Goal: Find specific page/section: Find specific page/section

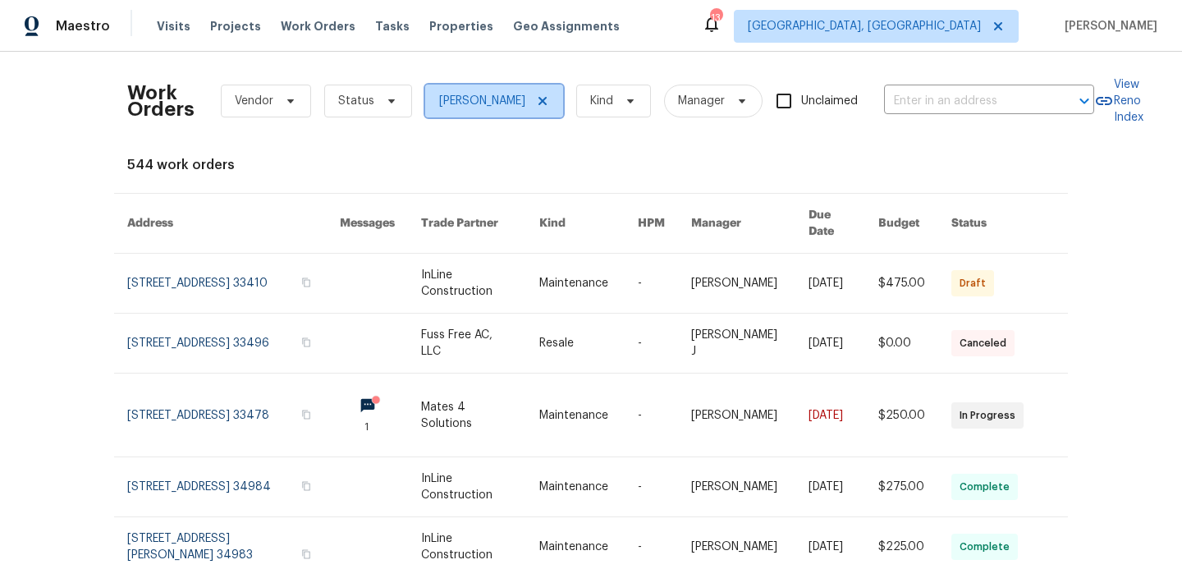
click at [536, 98] on icon at bounding box center [542, 100] width 13 height 13
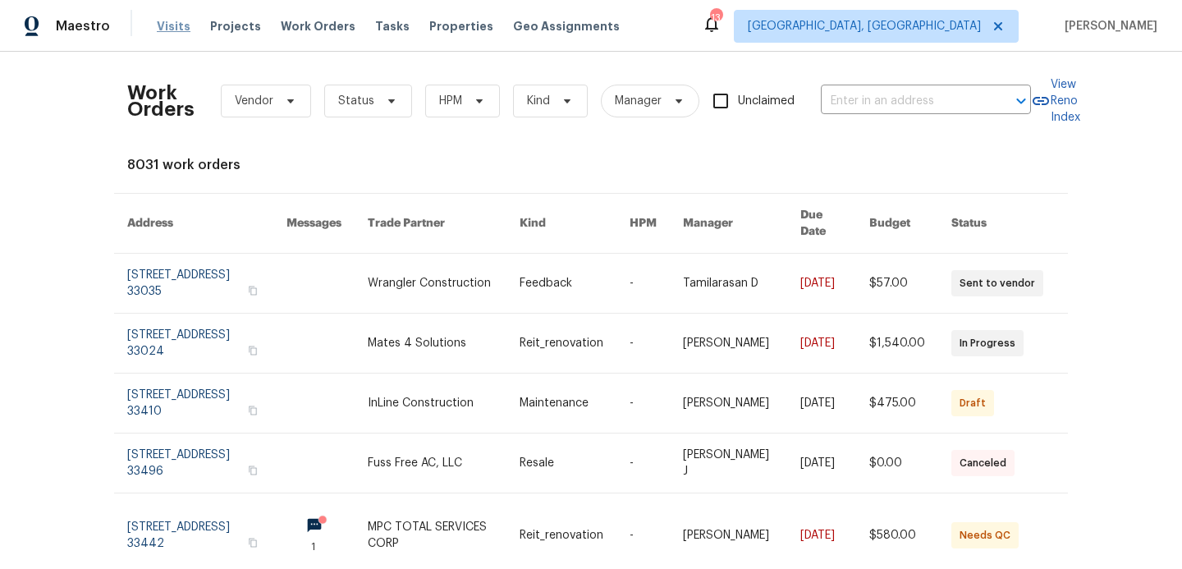
click at [172, 30] on span "Visits" at bounding box center [174, 26] width 34 height 16
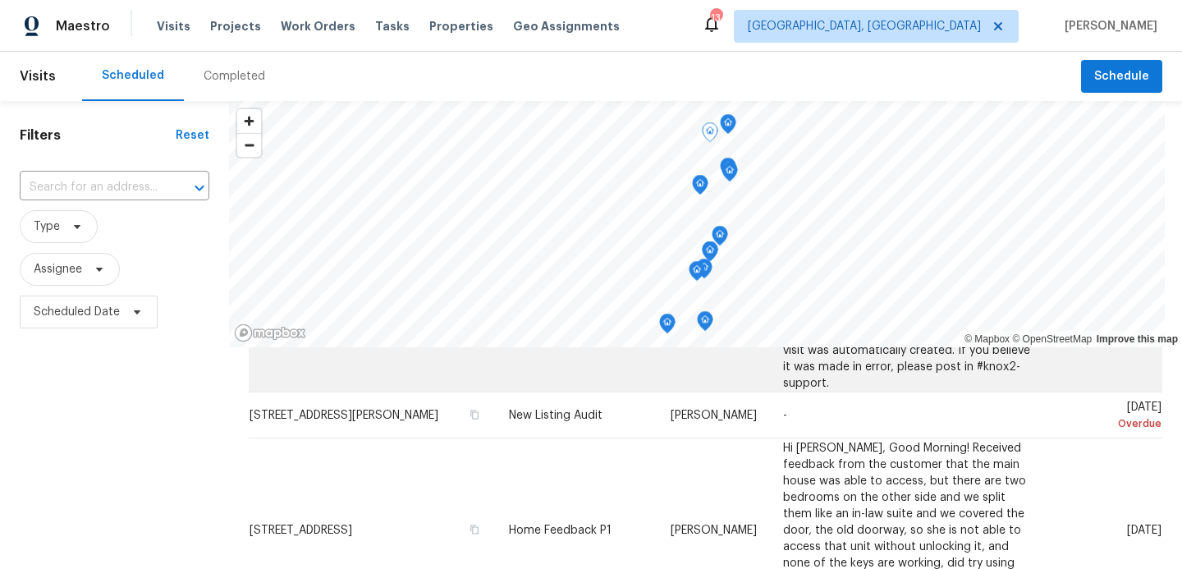
scroll to position [426, 0]
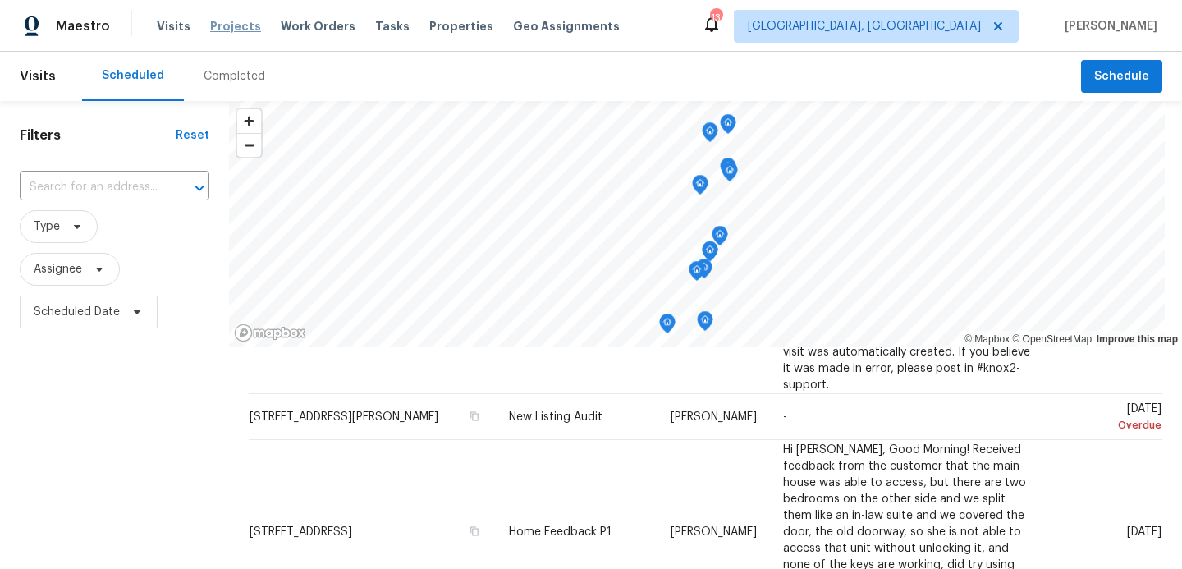
click at [235, 23] on span "Projects" at bounding box center [235, 26] width 51 height 16
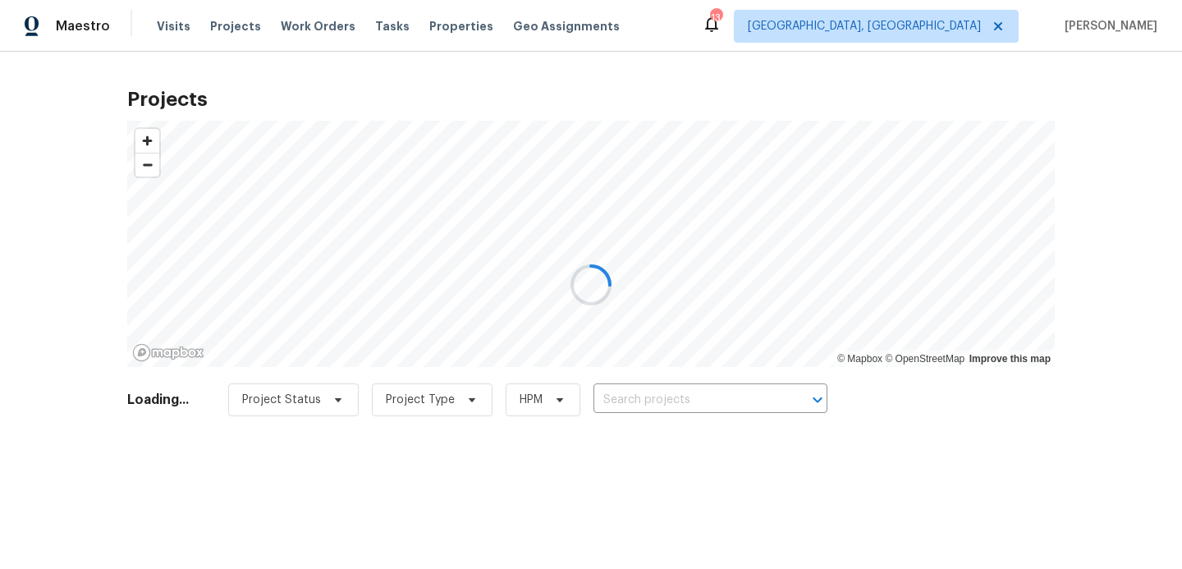
click at [449, 24] on div at bounding box center [591, 284] width 1182 height 569
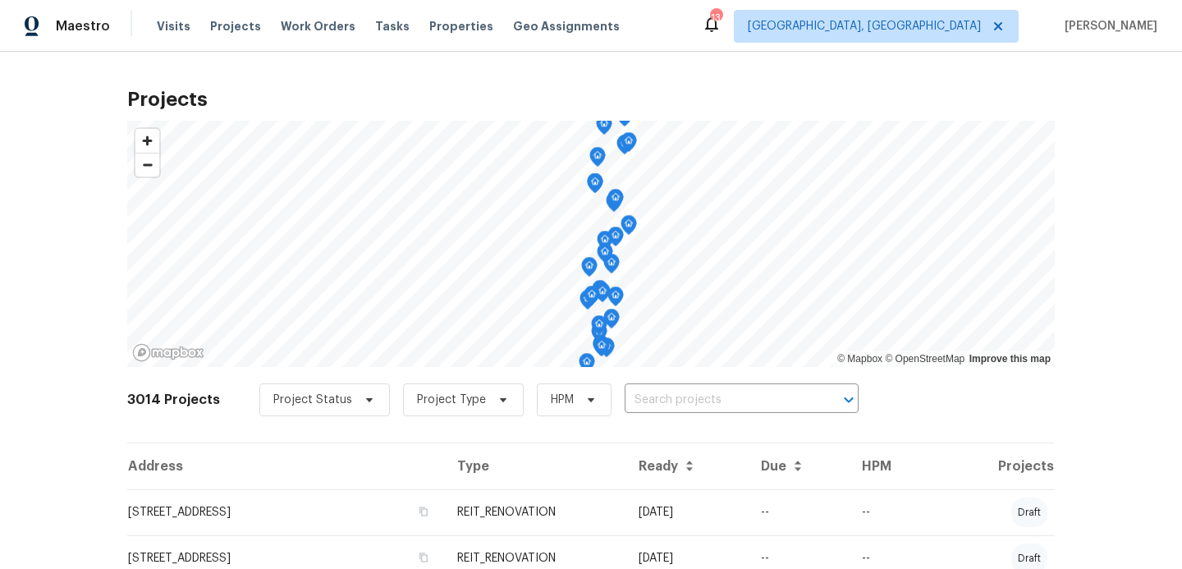
click at [449, 27] on span "Properties" at bounding box center [461, 26] width 64 height 16
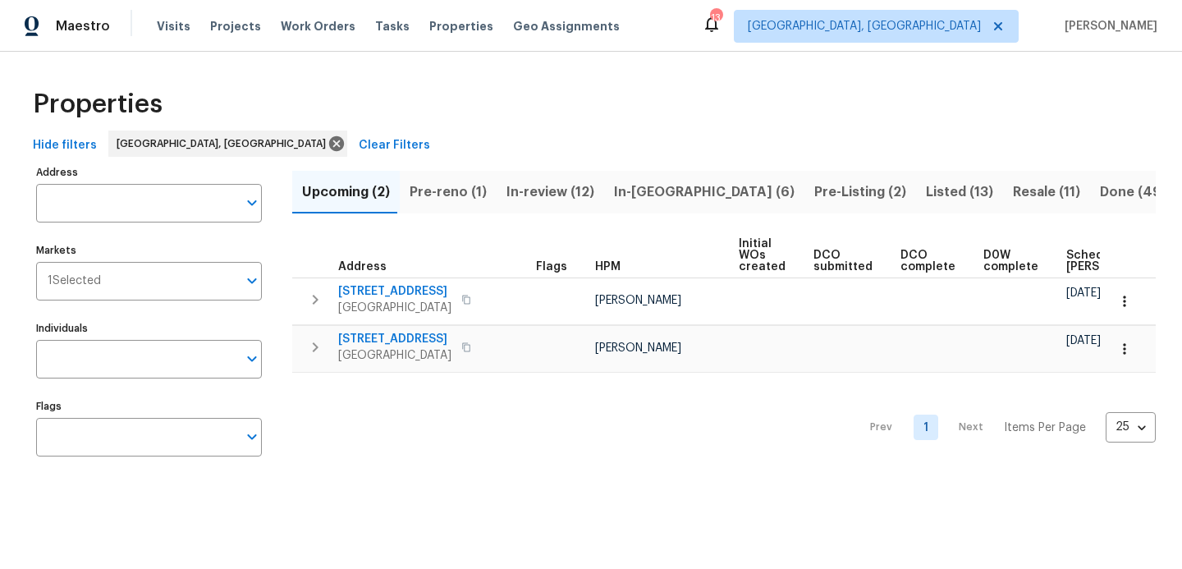
click at [438, 200] on span "Pre-reno (1)" at bounding box center [448, 192] width 77 height 23
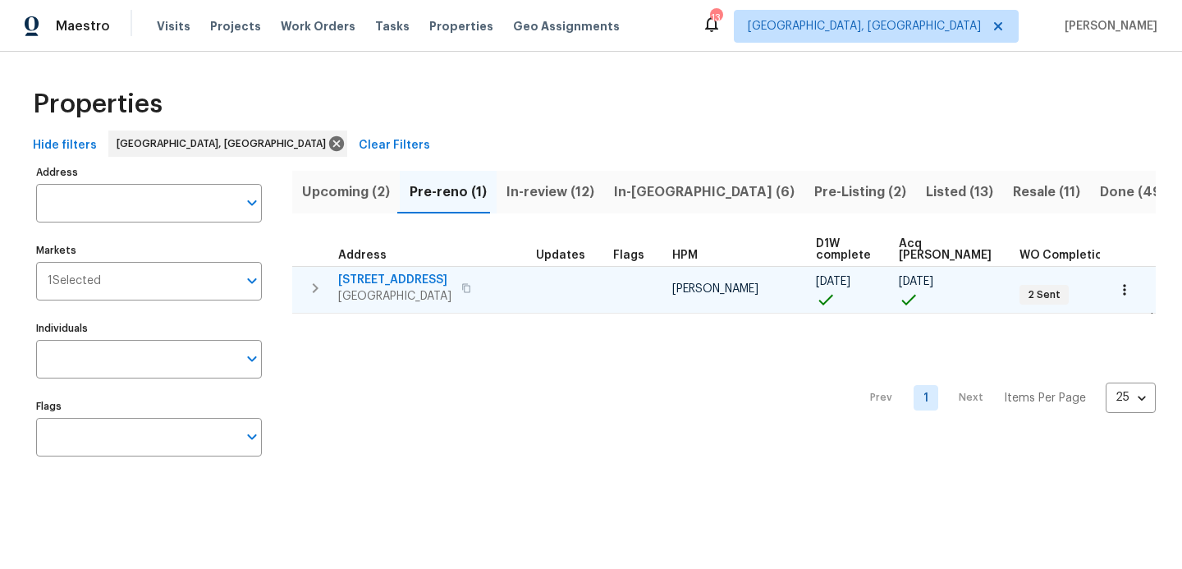
click at [407, 284] on span "22226 SW 65th Ter" at bounding box center [394, 280] width 113 height 16
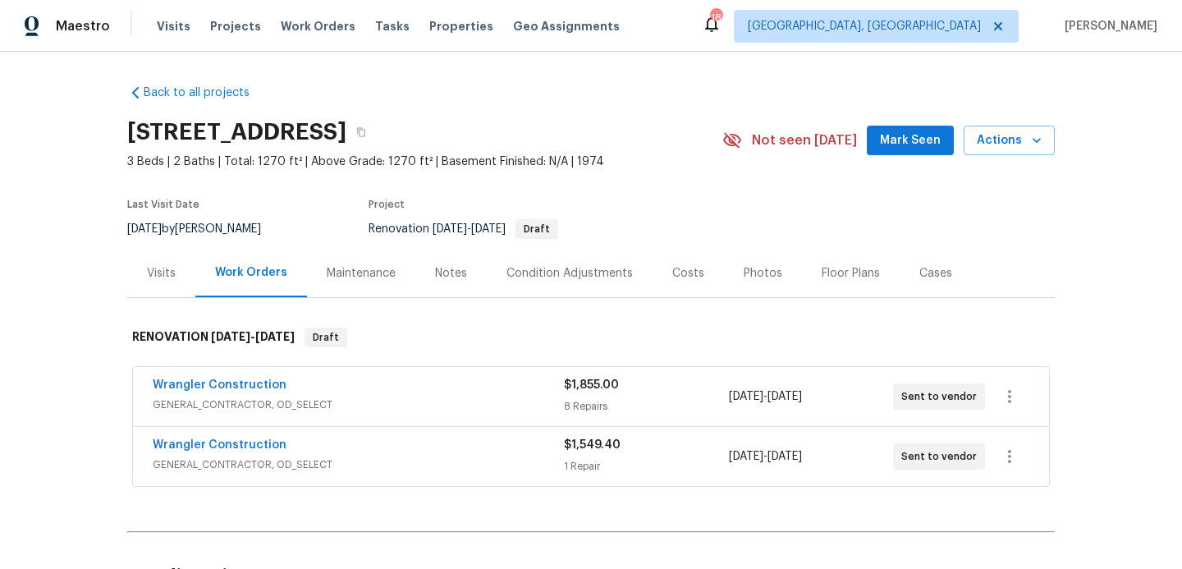
click at [692, 275] on div "Costs" at bounding box center [689, 273] width 32 height 16
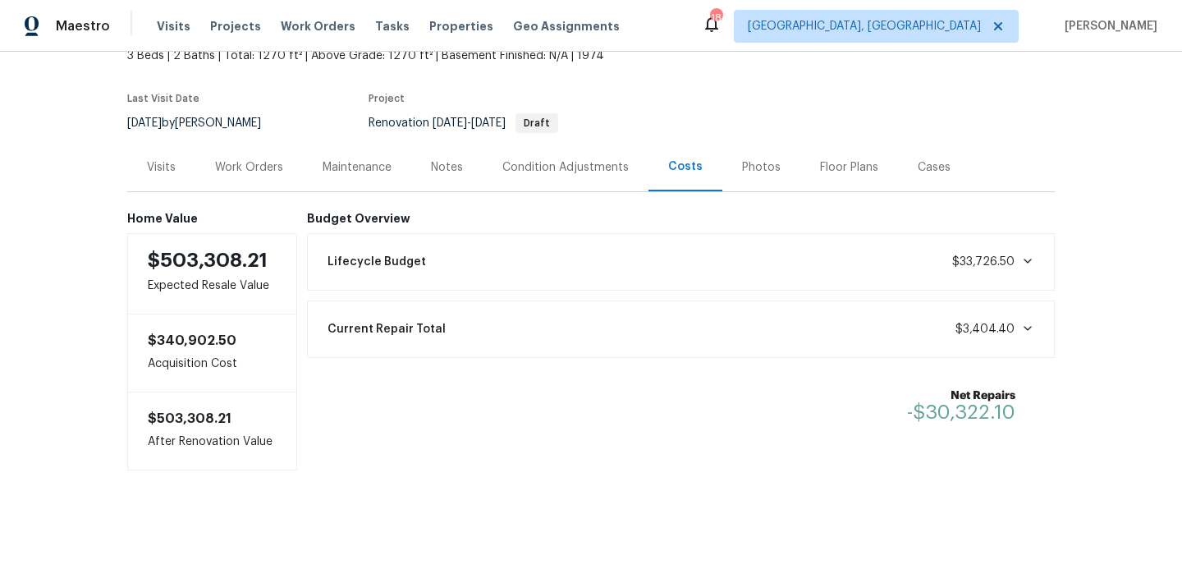
scroll to position [99, 0]
